Goal: Navigation & Orientation: Find specific page/section

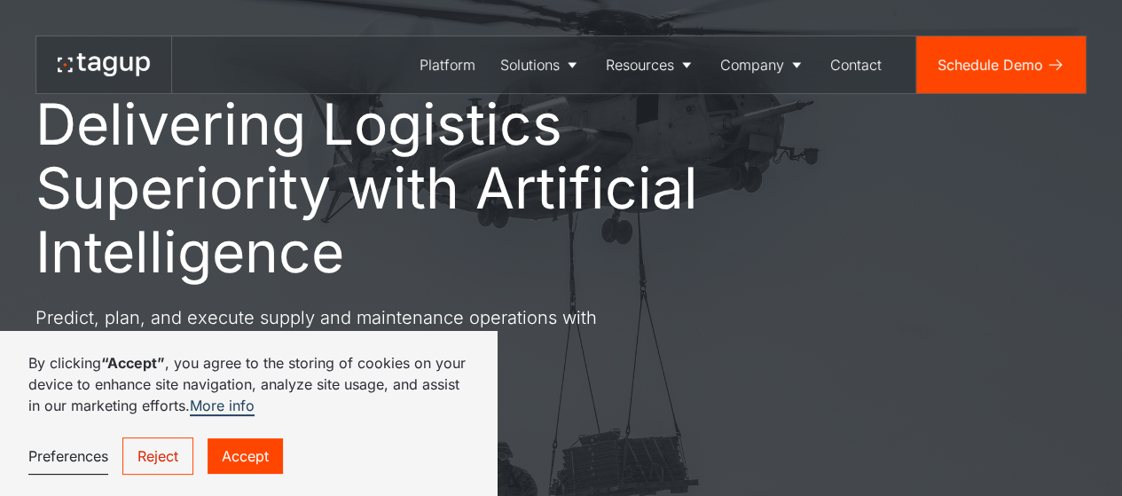
click at [255, 446] on link "Accept" at bounding box center [245, 455] width 75 height 35
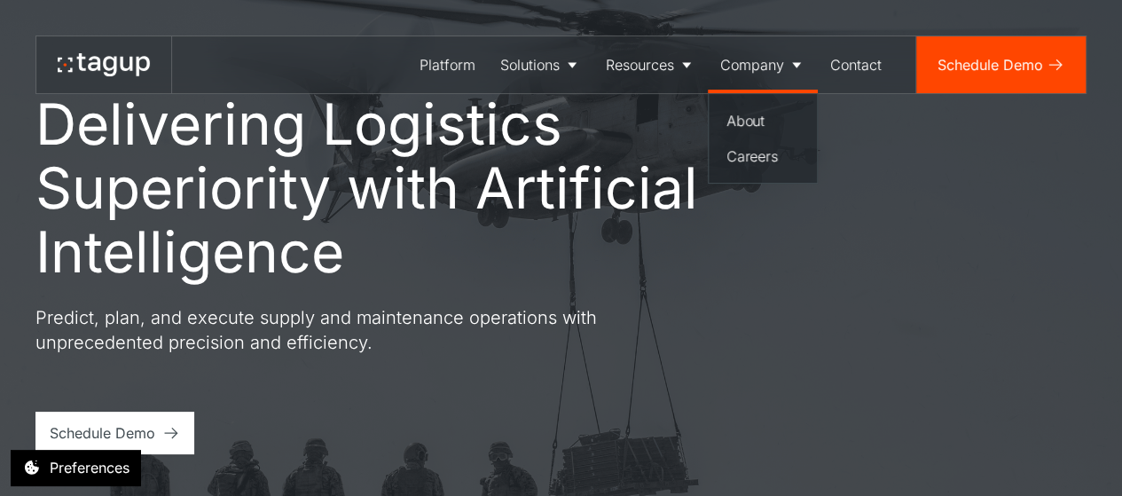
click at [782, 71] on div "Company" at bounding box center [752, 64] width 64 height 21
click at [758, 126] on div "About" at bounding box center [763, 120] width 73 height 21
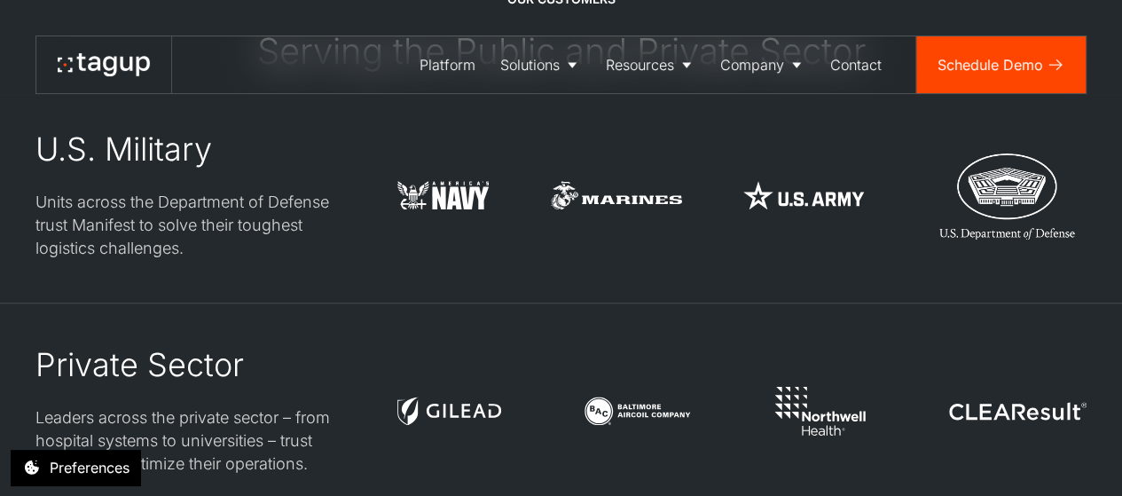
scroll to position [4377, 0]
